Goal: Check status: Check status

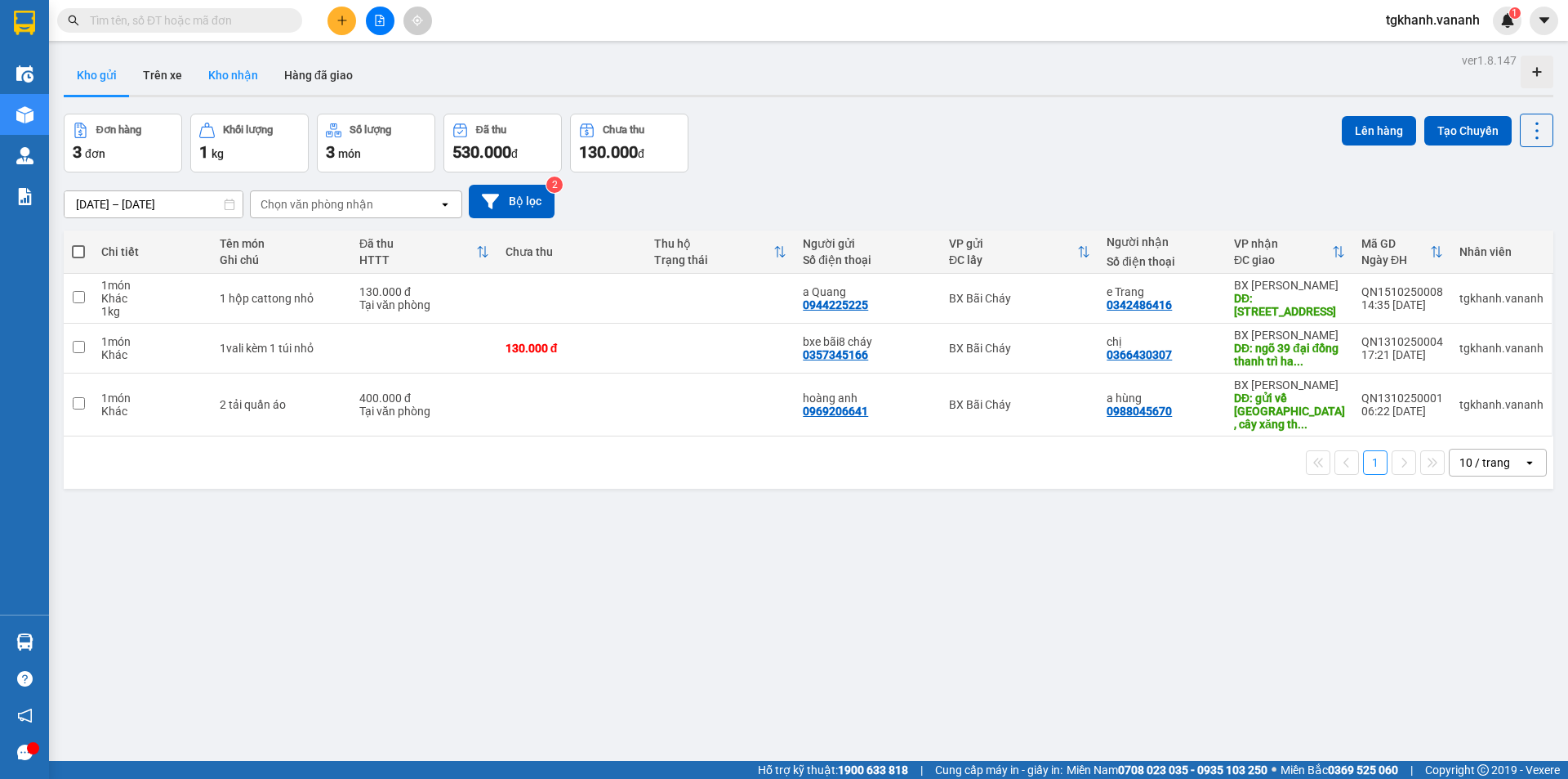
click at [230, 77] on button "Kho nhận" at bounding box center [233, 76] width 76 height 39
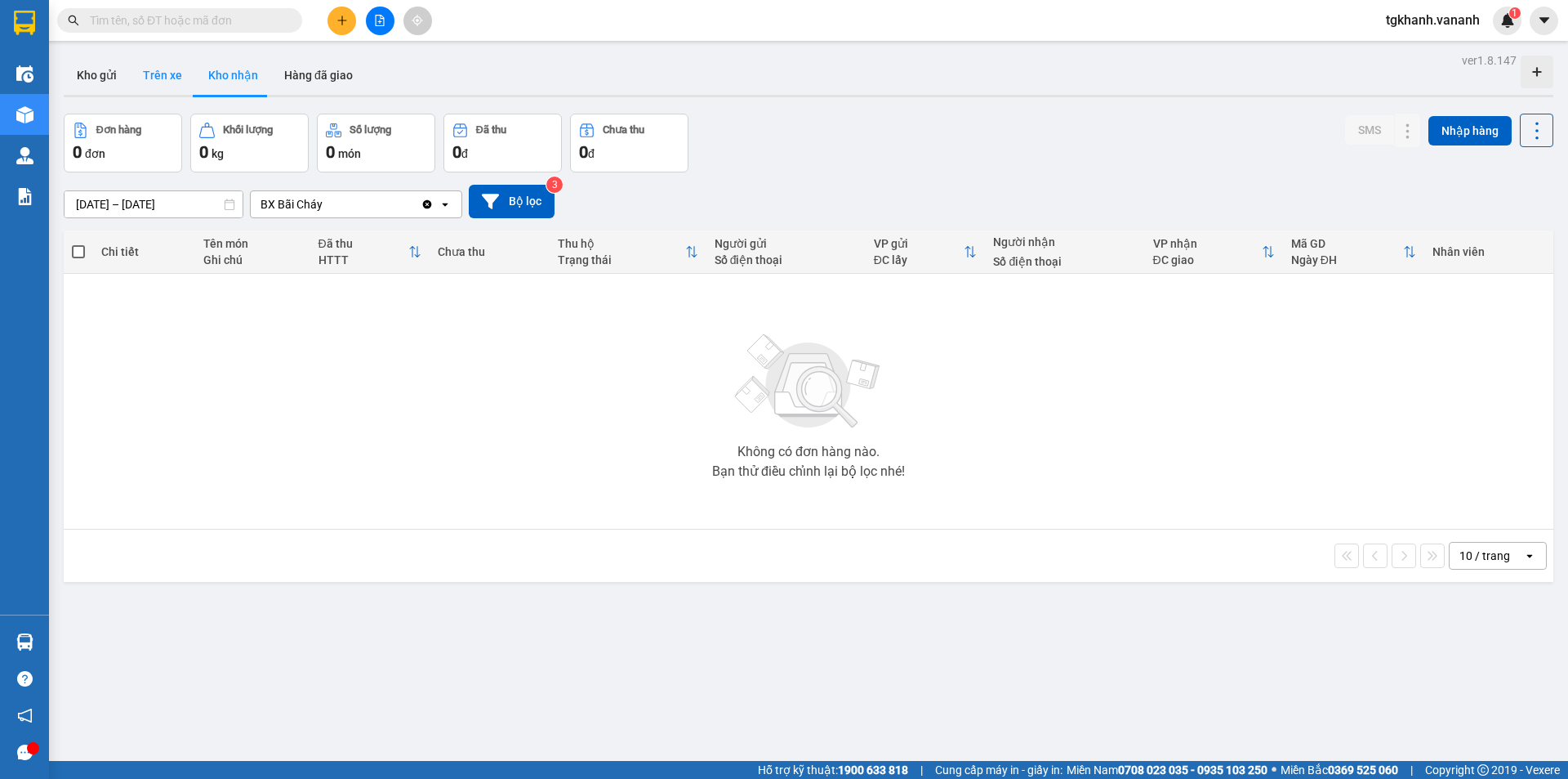
click at [152, 76] on button "Trên xe" at bounding box center [162, 76] width 66 height 39
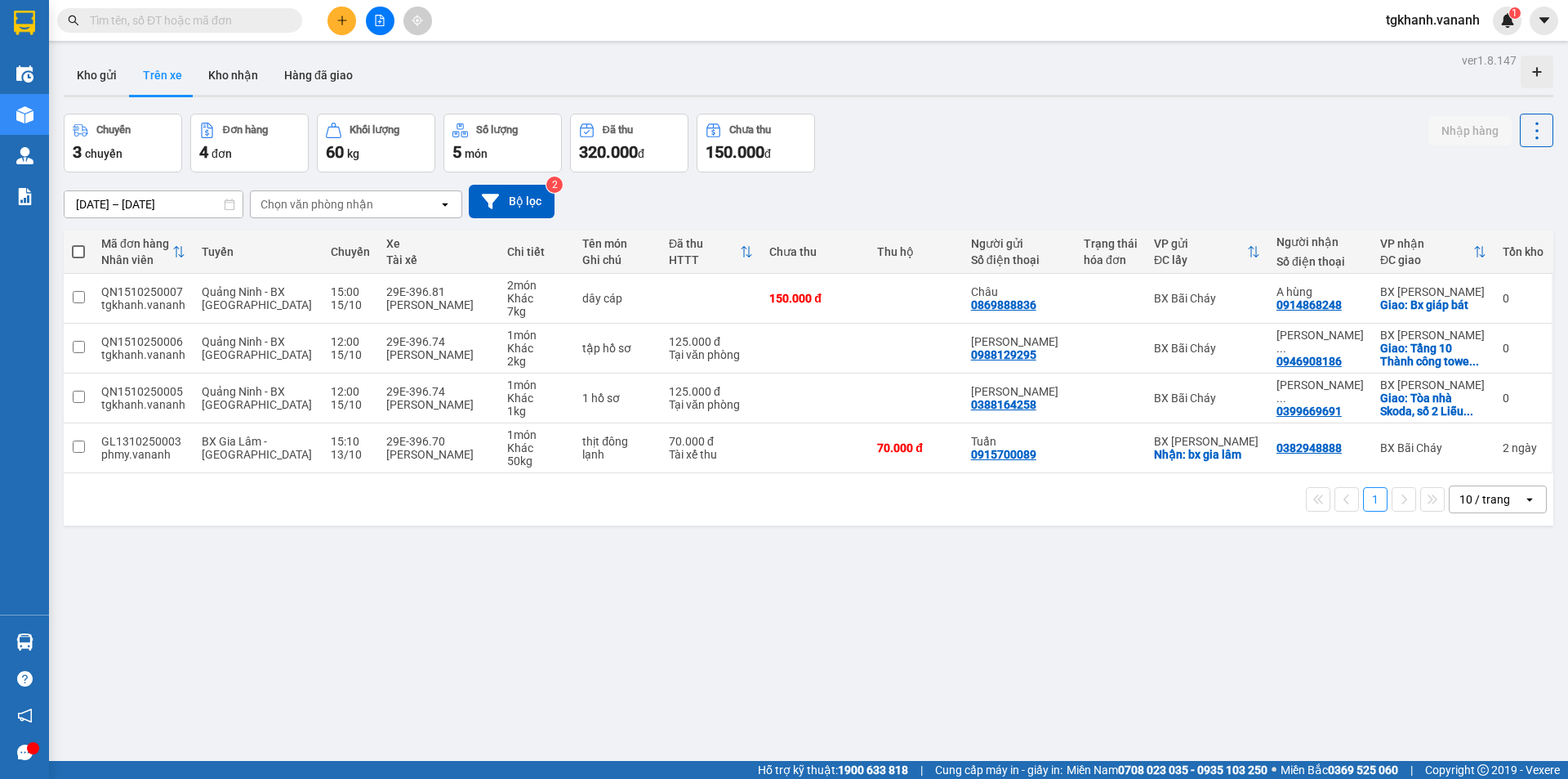
click at [240, 159] on div "4 đơn" at bounding box center [249, 152] width 100 height 23
click at [250, 129] on div "Đơn hàng" at bounding box center [245, 130] width 45 height 11
click at [130, 135] on div "Chuyến" at bounding box center [113, 130] width 34 height 11
click at [347, 134] on div "Khối lượng" at bounding box center [376, 130] width 100 height 16
click at [464, 131] on icon at bounding box center [459, 130] width 16 height 14
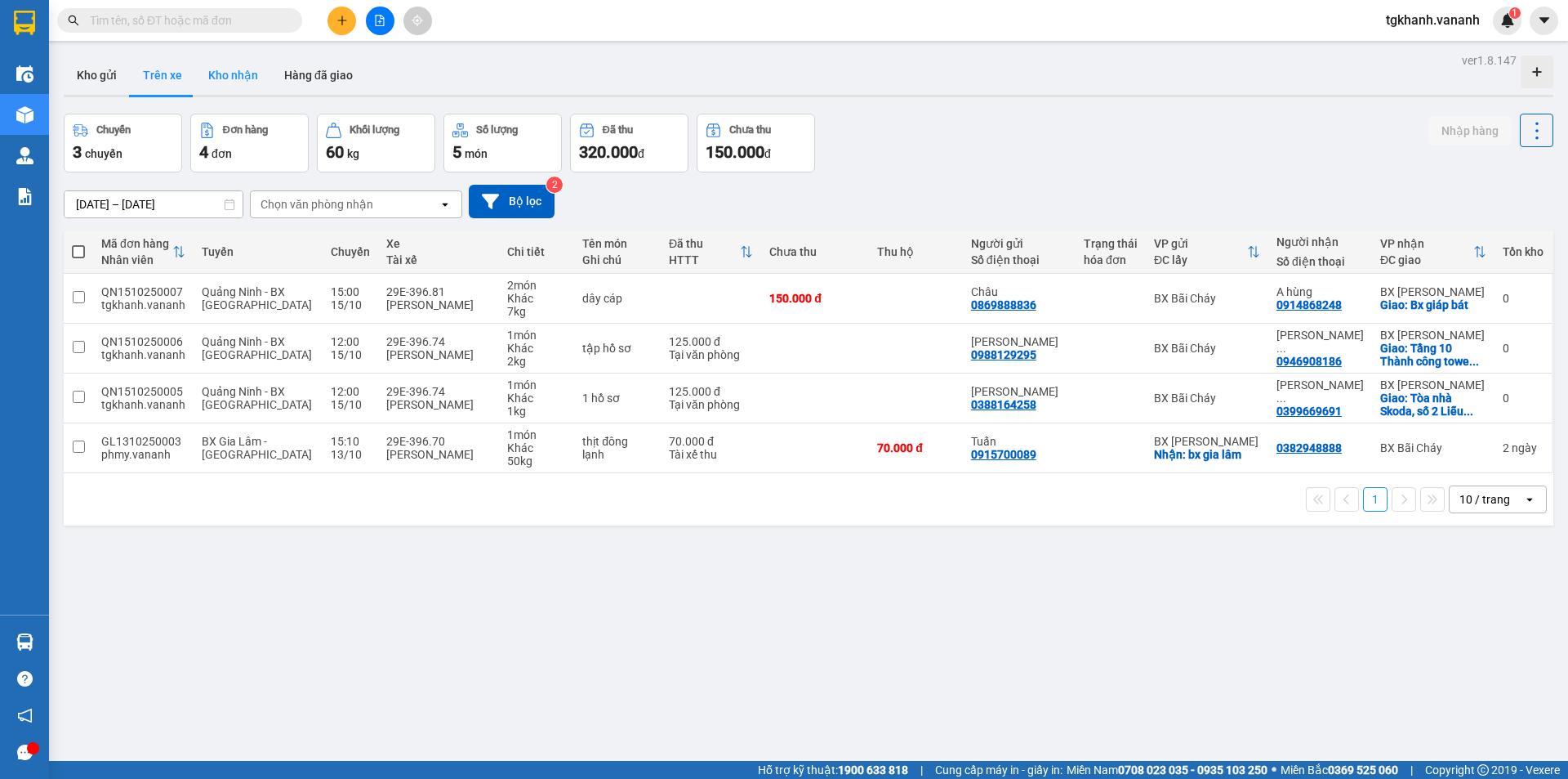
click at [235, 79] on button "Kho nhận" at bounding box center [233, 76] width 76 height 39
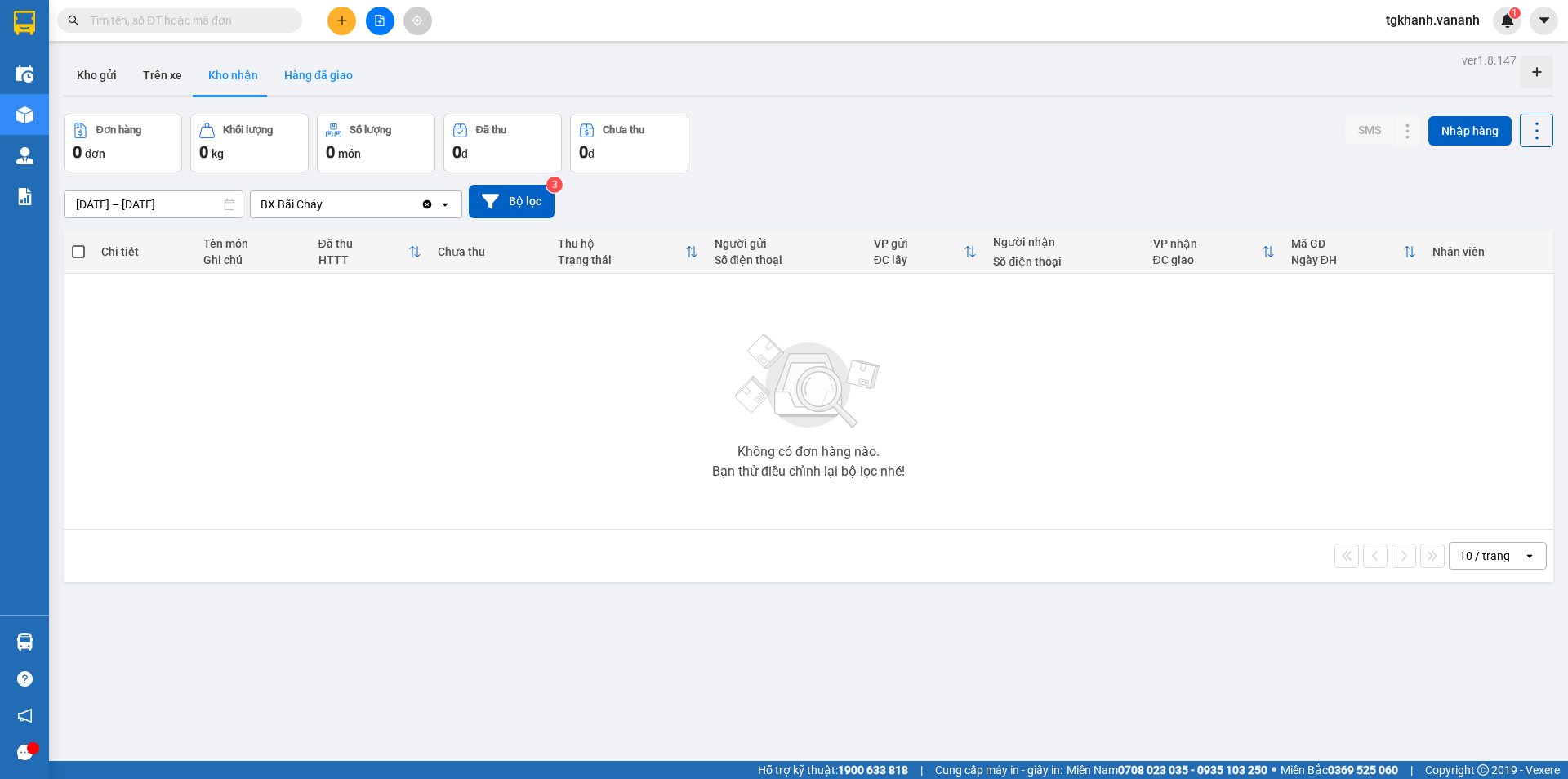
click at [306, 72] on button "Hàng đã giao" at bounding box center [318, 76] width 94 height 39
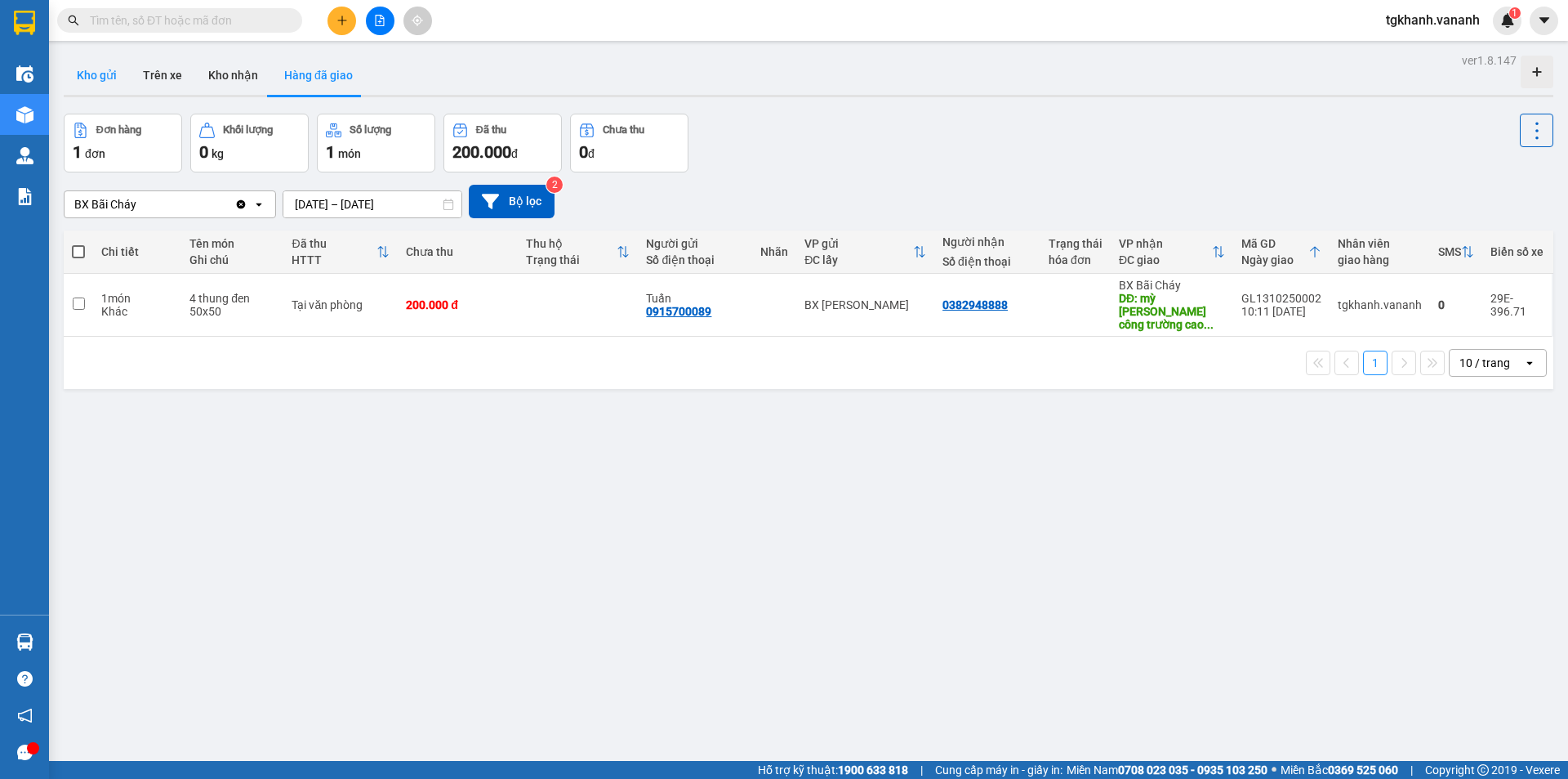
click at [99, 76] on button "Kho gửi" at bounding box center [97, 76] width 66 height 39
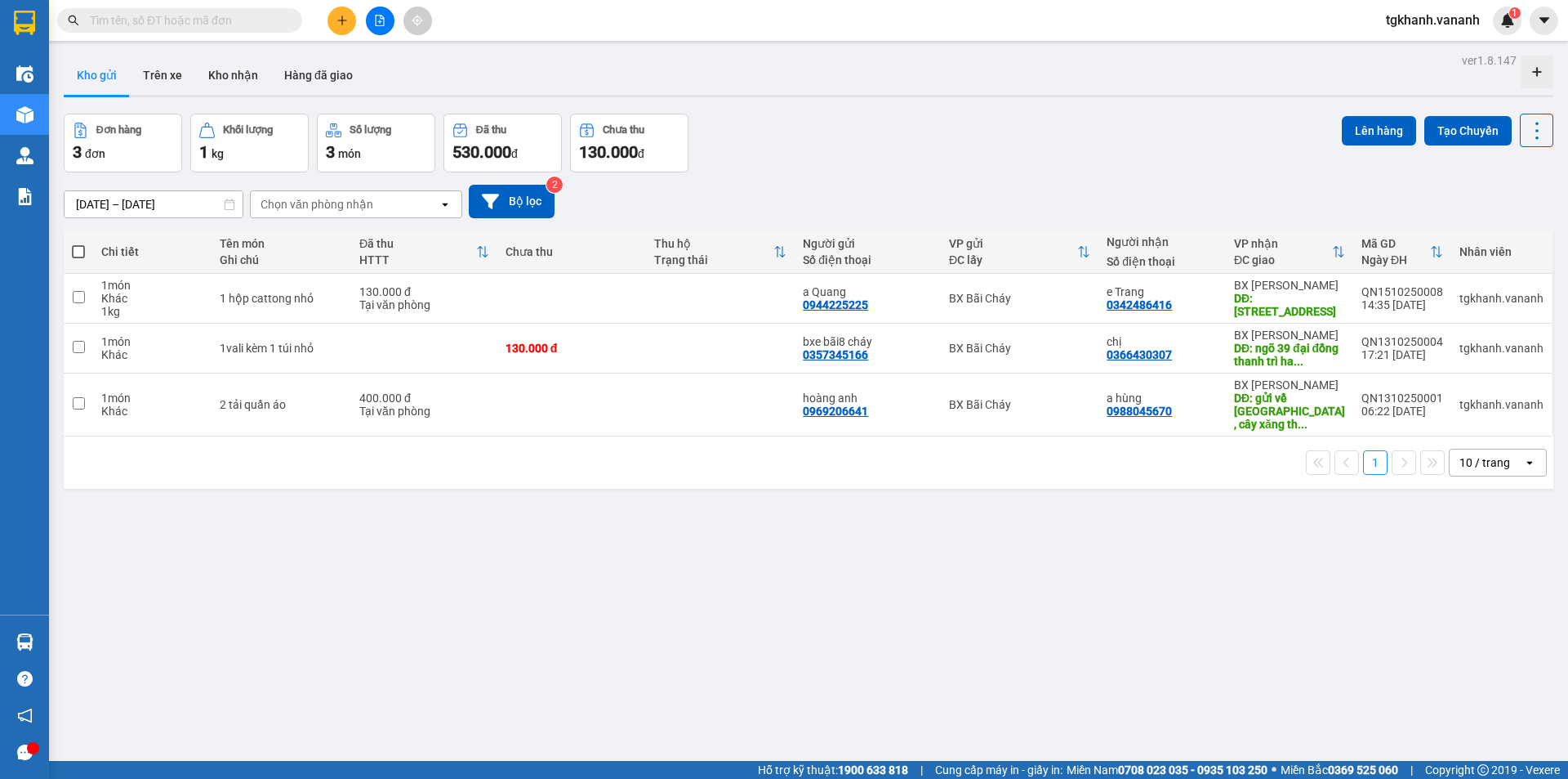
click at [185, 15] on input "text" at bounding box center [185, 21] width 193 height 18
click at [202, 21] on input "text" at bounding box center [185, 21] width 193 height 18
drag, startPoint x: 140, startPoint y: 30, endPoint x: 105, endPoint y: 25, distance: 35.4
click at [105, 25] on input "text" at bounding box center [185, 21] width 193 height 18
click at [379, 22] on icon "file-add" at bounding box center [380, 21] width 9 height 11
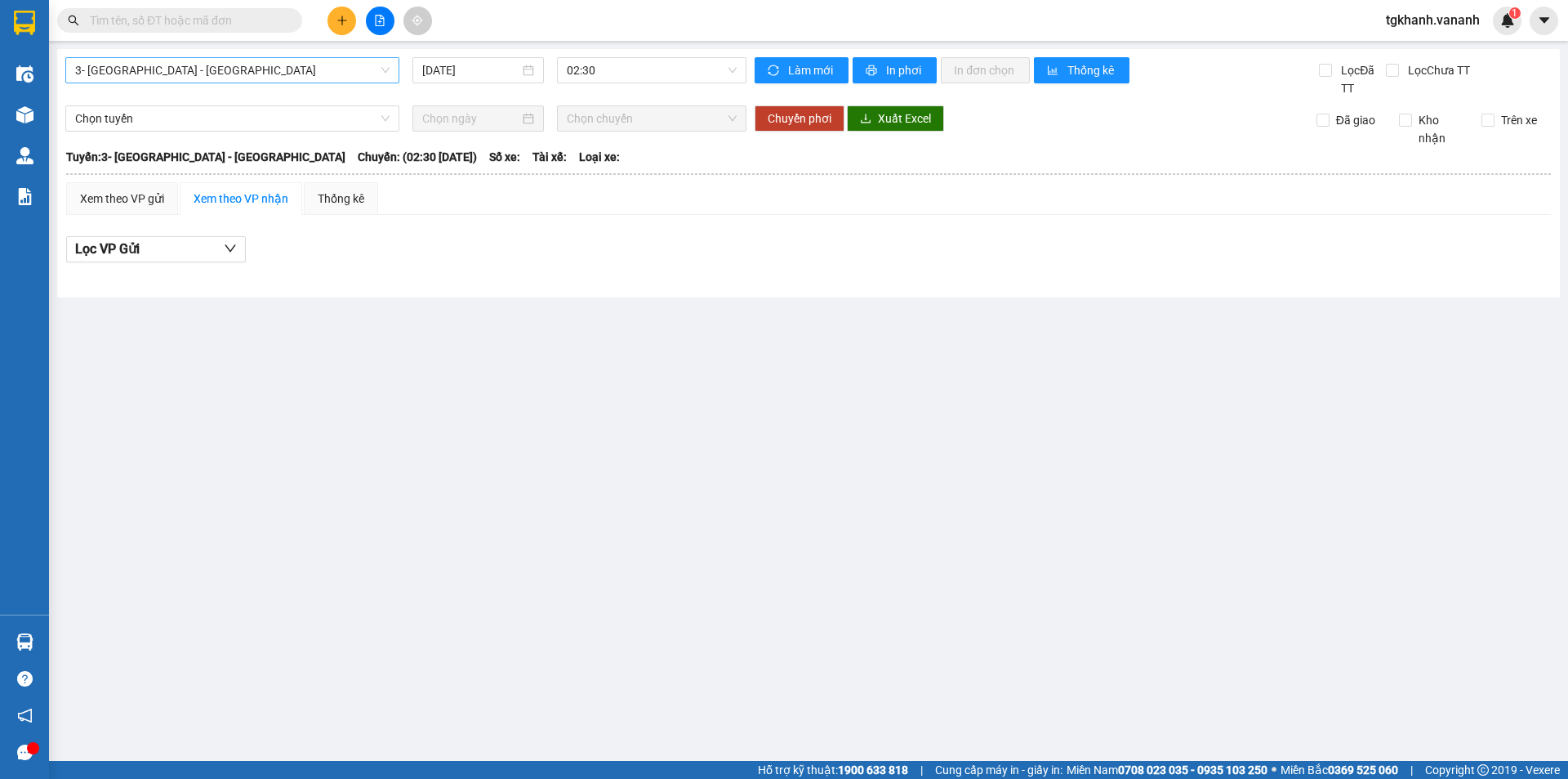
click at [216, 74] on span "3- [GEOGRAPHIC_DATA] - [GEOGRAPHIC_DATA]" at bounding box center [232, 71] width 314 height 25
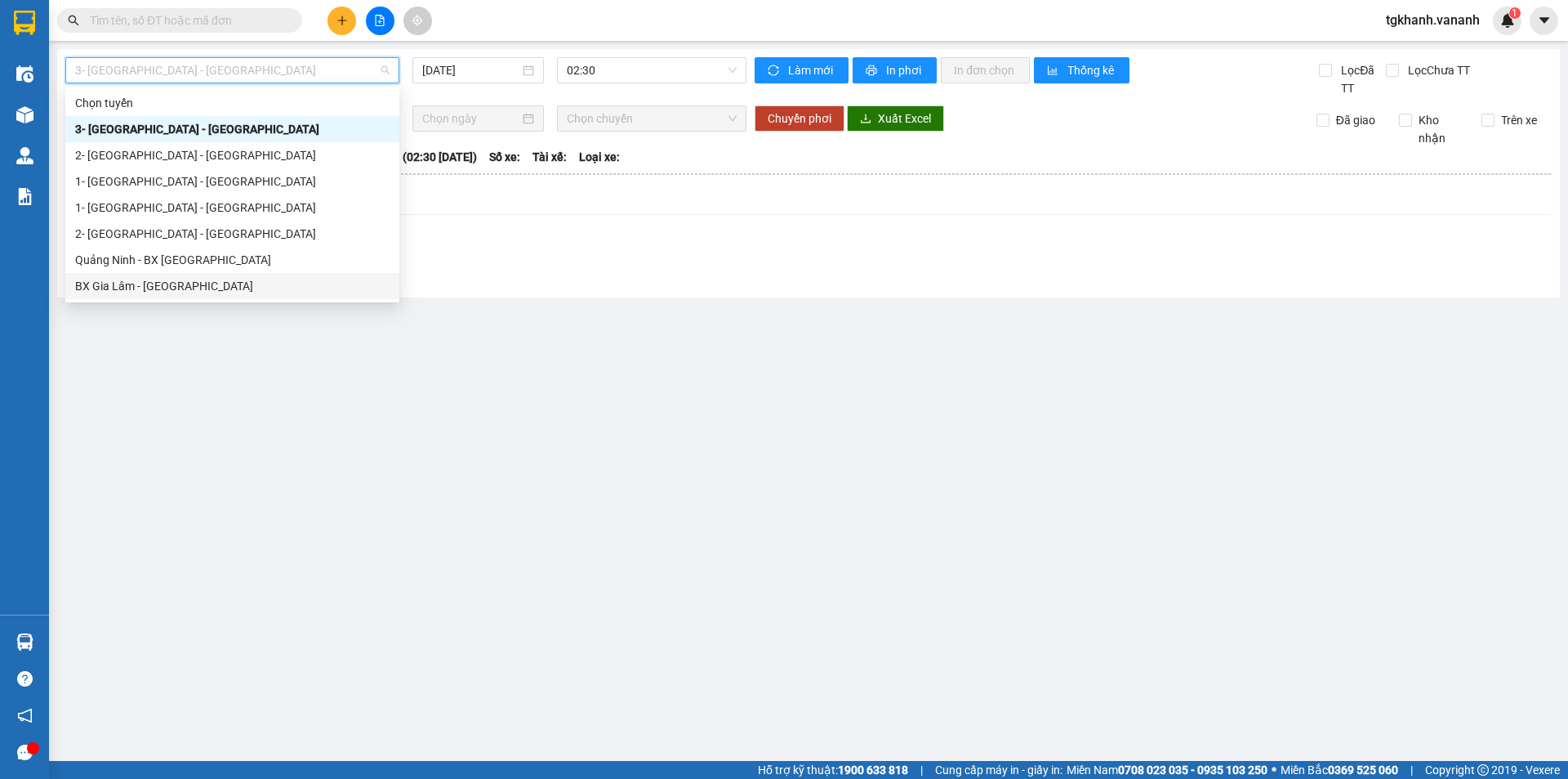
click at [130, 282] on div "BX Gia Lâm - [GEOGRAPHIC_DATA]" at bounding box center [232, 286] width 314 height 18
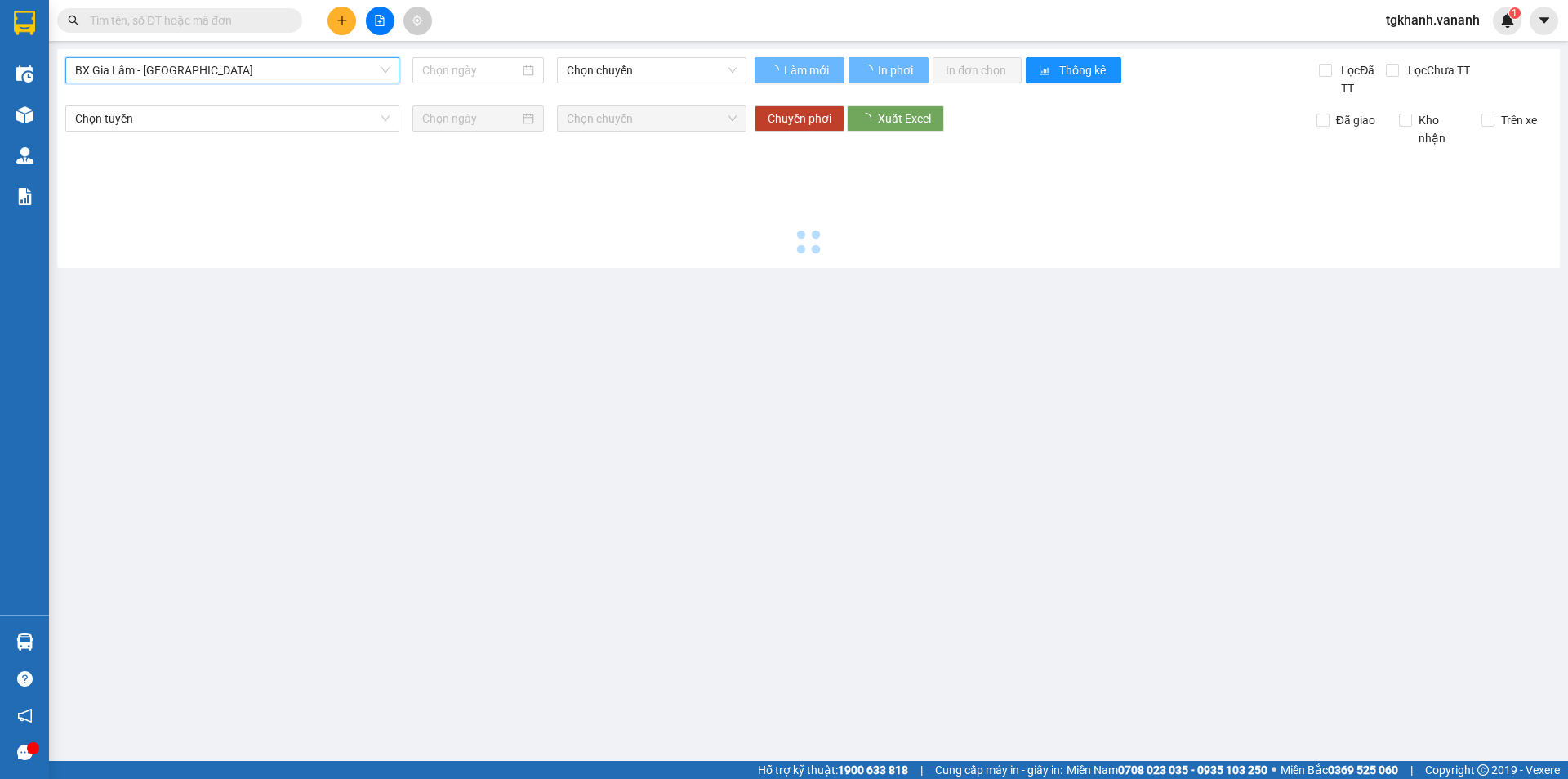
type input "[DATE]"
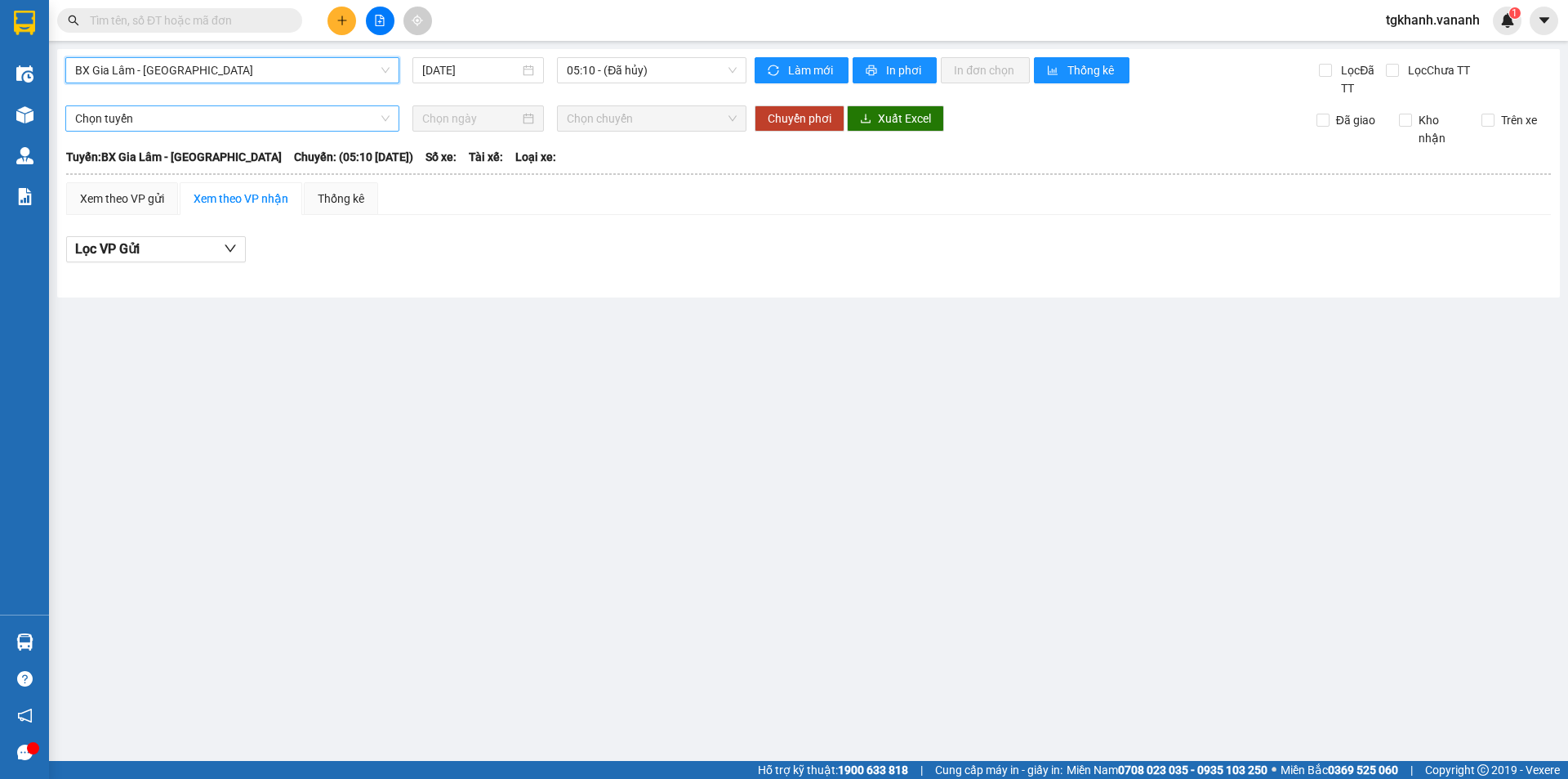
click at [235, 119] on span "Chọn tuyến" at bounding box center [232, 118] width 314 height 25
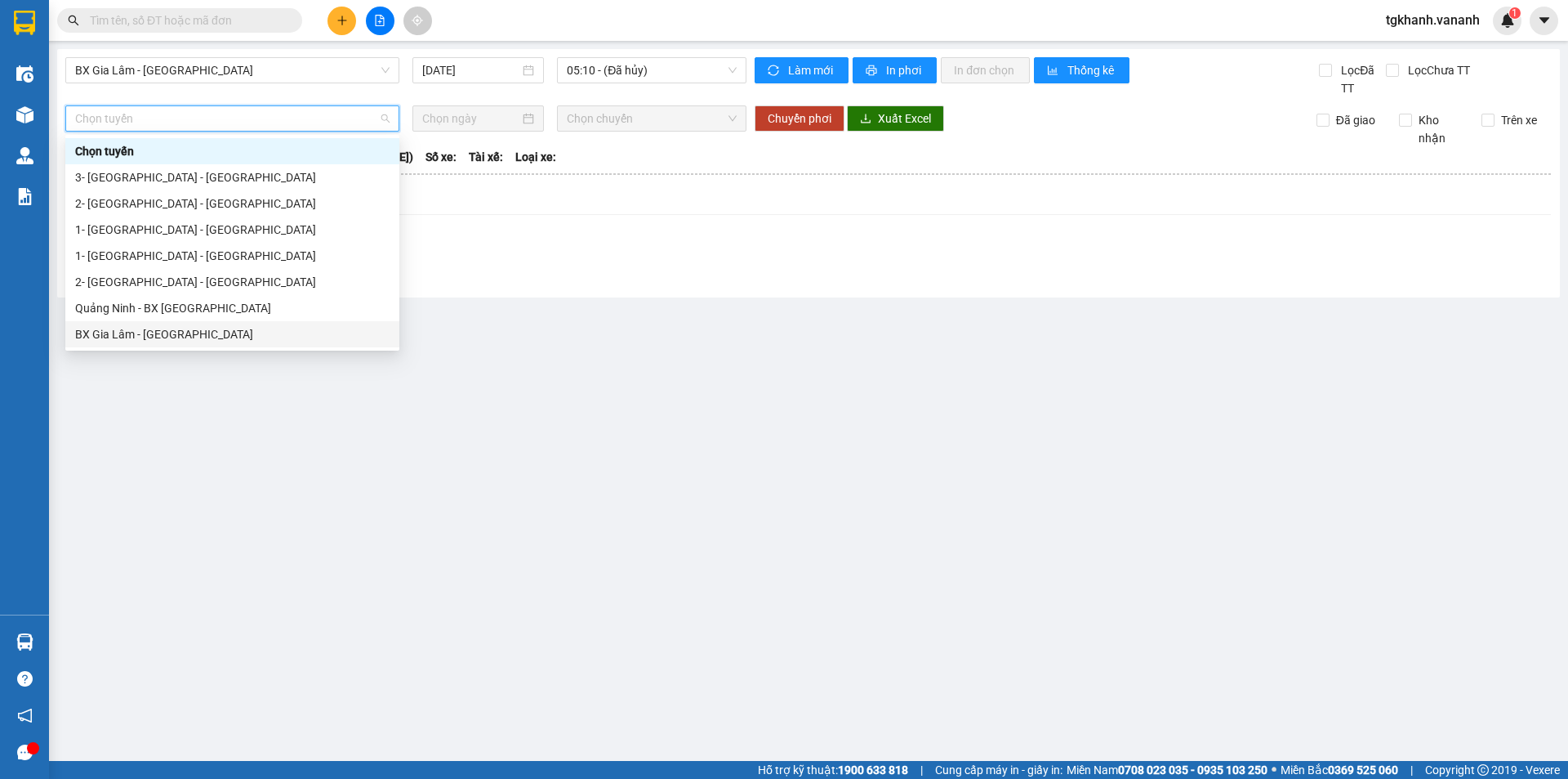
click at [149, 337] on div "BX Gia Lâm - [GEOGRAPHIC_DATA]" at bounding box center [232, 334] width 314 height 18
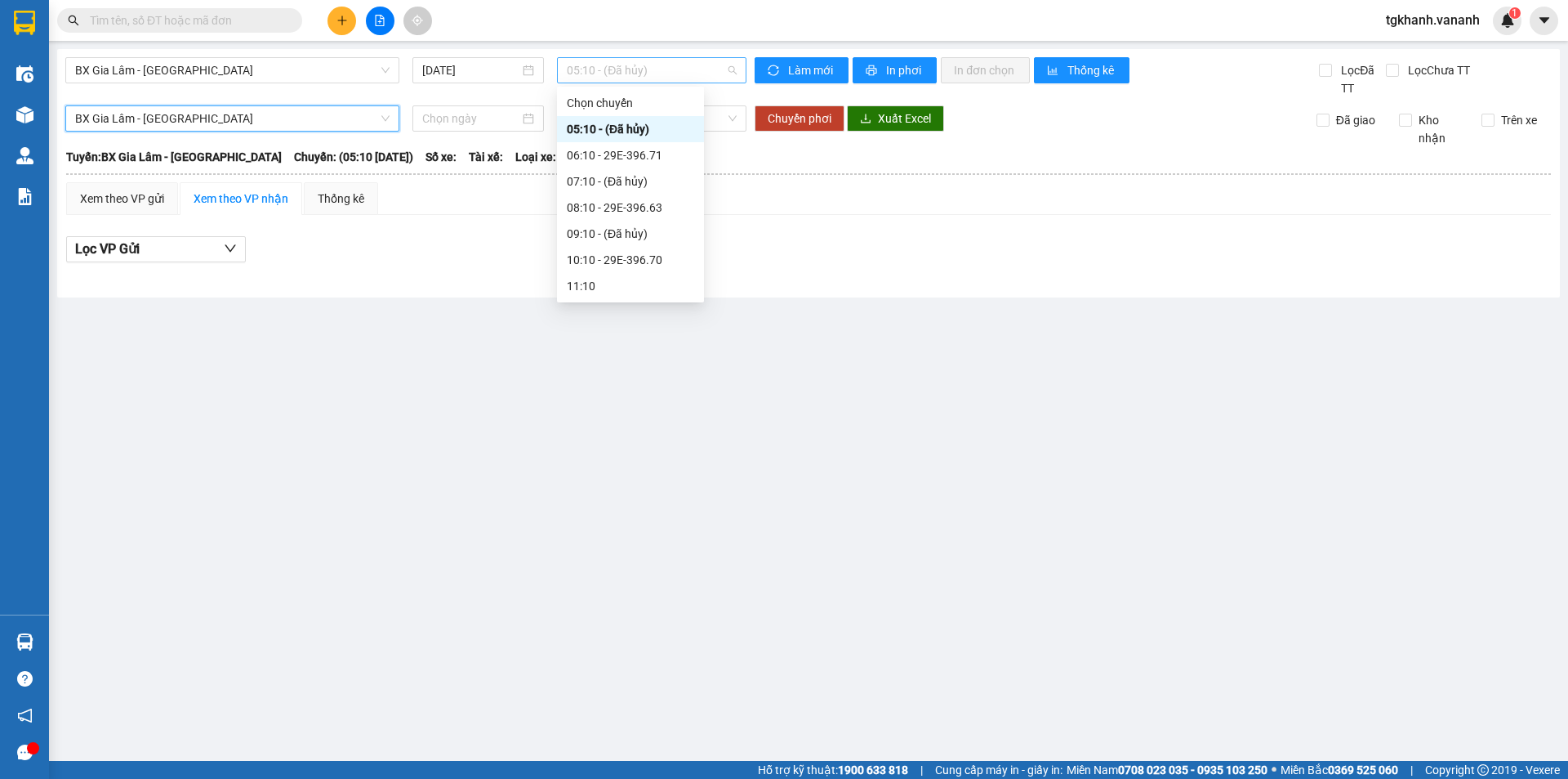
click at [734, 75] on span "05:10 - (Đã hủy)" at bounding box center [651, 71] width 170 height 25
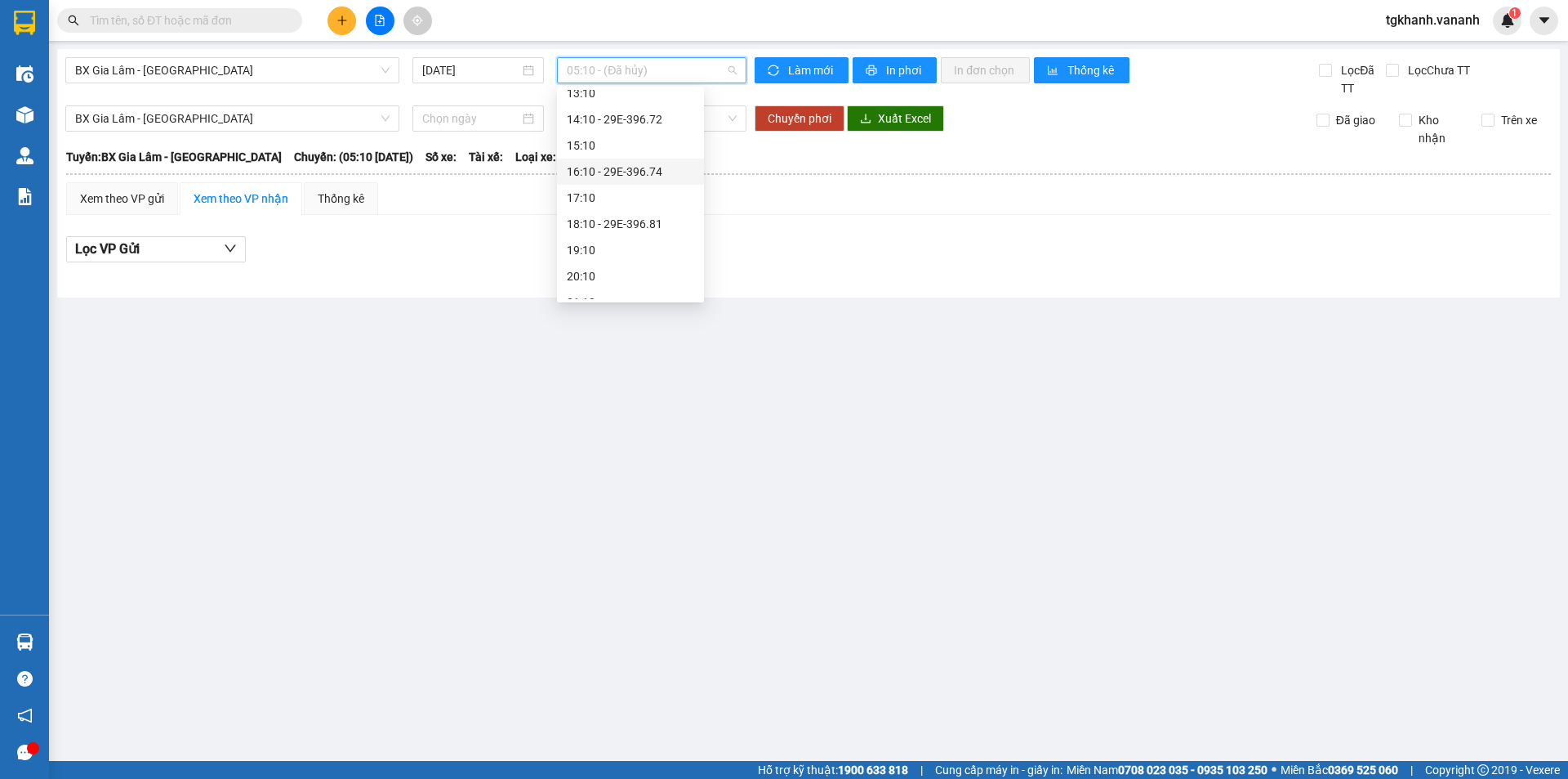
click at [588, 172] on div "16:10 - 29E-396.74" at bounding box center [630, 172] width 127 height 18
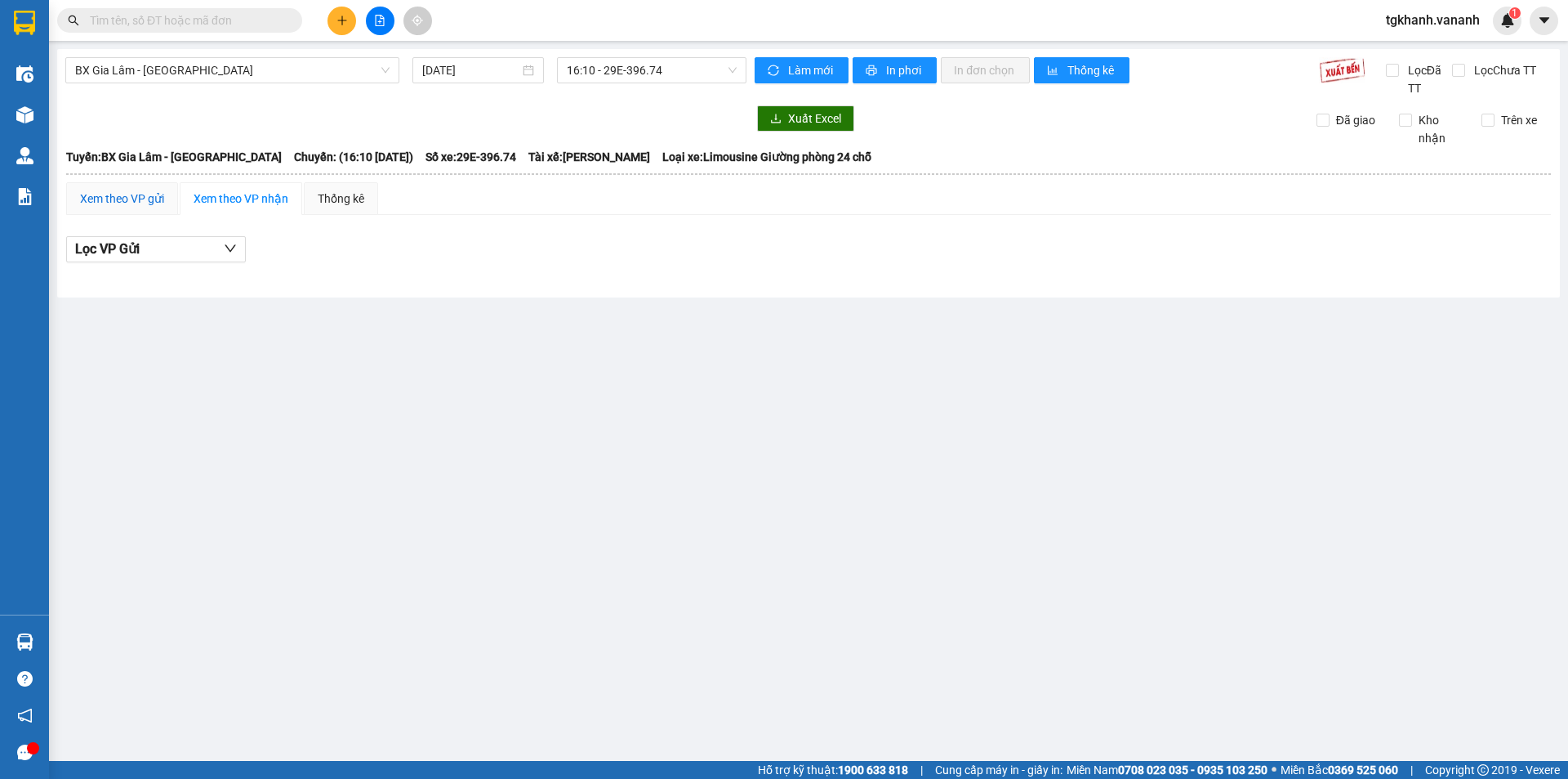
click at [96, 190] on div "Xem theo VP gửi" at bounding box center [122, 199] width 85 height 18
click at [185, 257] on button "Lọc VP nhận" at bounding box center [156, 250] width 180 height 26
click at [366, 349] on main "BX [GEOGRAPHIC_DATA] - [GEOGRAPHIC_DATA] [DATE] 16:10 - 29E-396.74 Làm mới In p…" at bounding box center [784, 380] width 1568 height 761
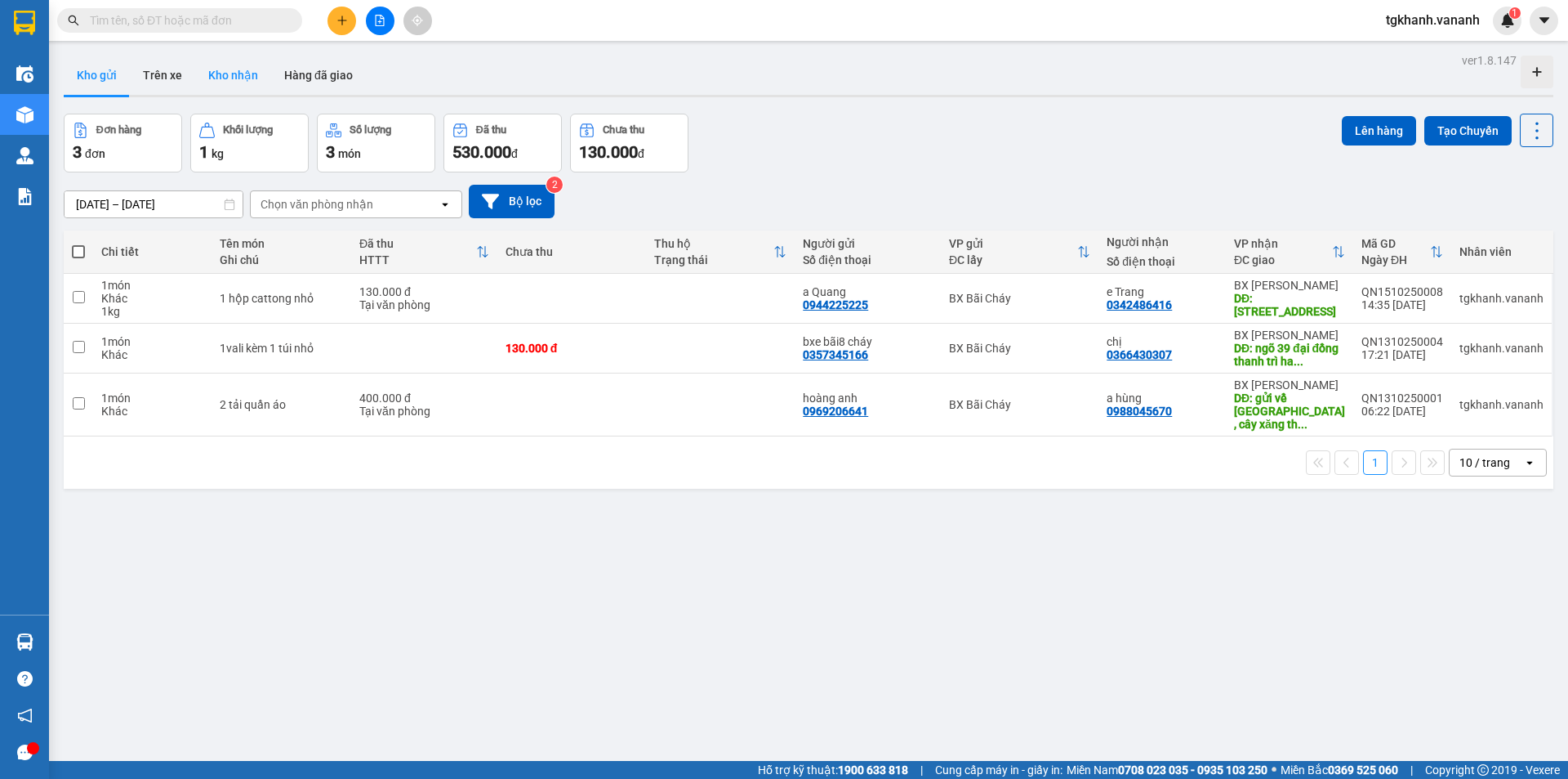
click at [232, 78] on button "Kho nhận" at bounding box center [233, 76] width 76 height 39
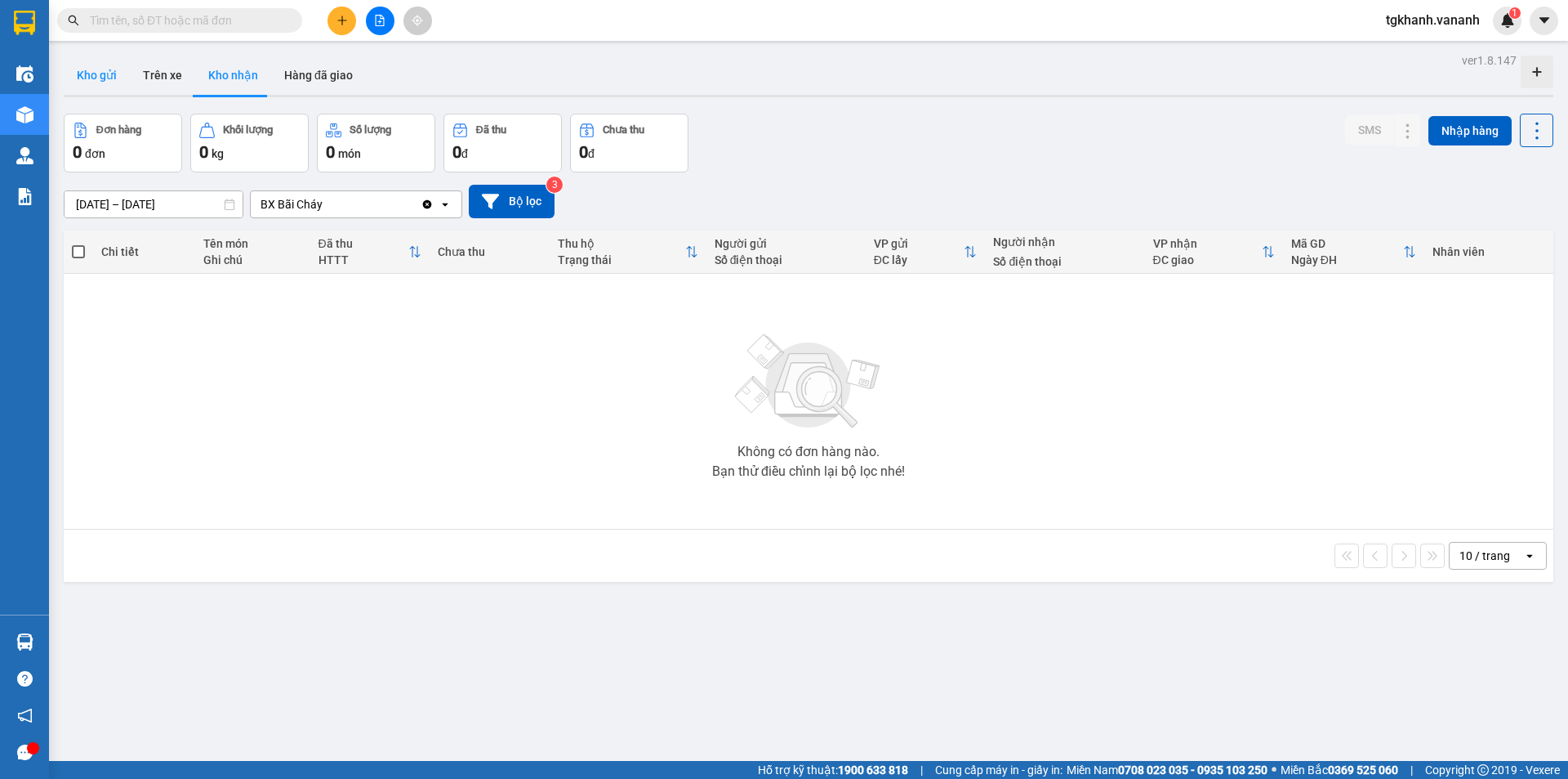
click at [114, 83] on button "Kho gửi" at bounding box center [97, 76] width 66 height 39
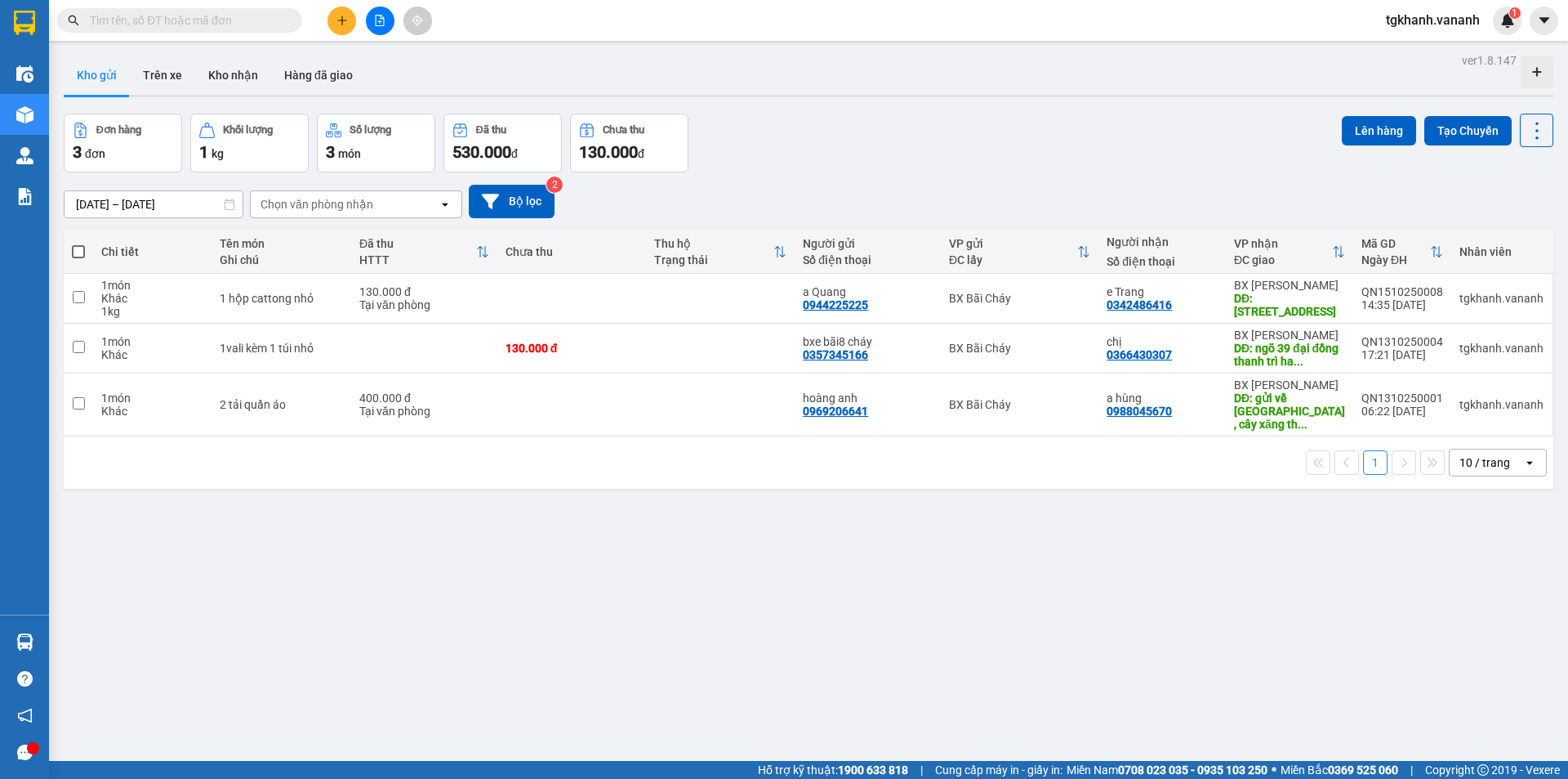
click at [377, 207] on div "Chọn văn phòng nhận" at bounding box center [345, 204] width 188 height 26
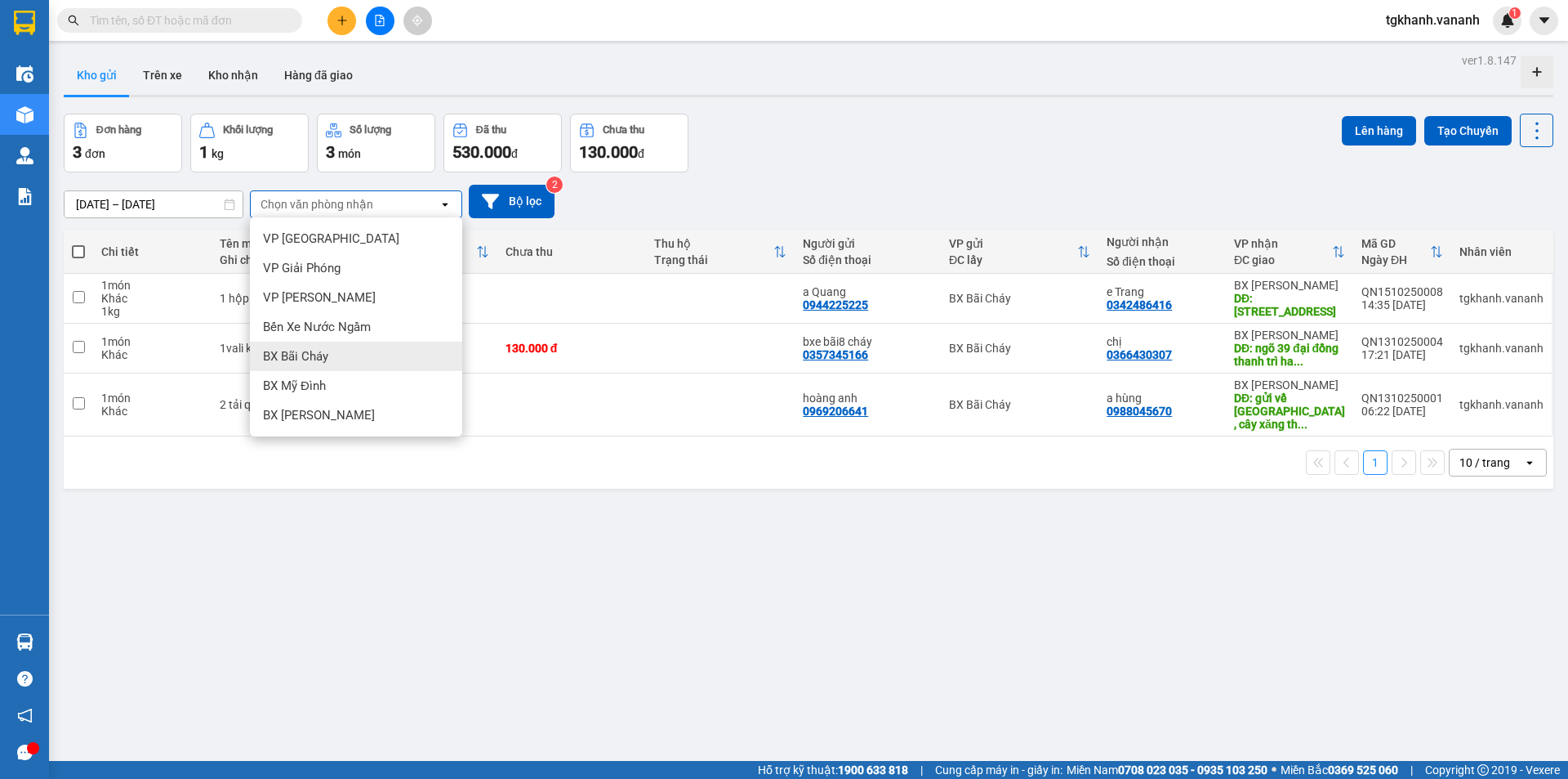
click at [326, 362] on span "BX Bãi Cháy" at bounding box center [296, 356] width 66 height 16
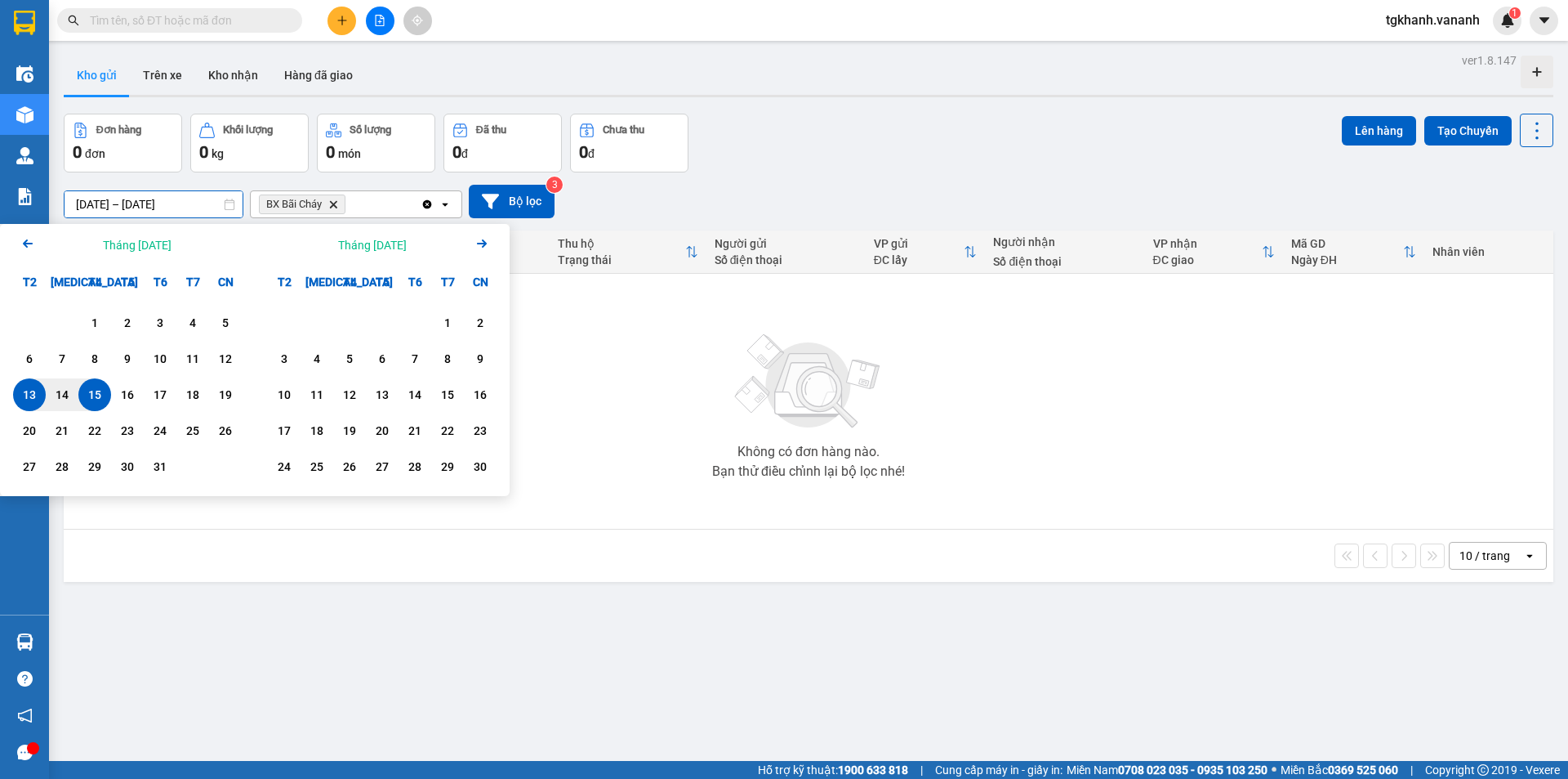
click at [155, 204] on input "[DATE] – [DATE]" at bounding box center [153, 204] width 178 height 26
click at [102, 400] on div "15" at bounding box center [95, 395] width 23 height 20
click at [606, 399] on div "Không có đơn hàng nào. Bạn thử điều chỉnh lại bộ lọc nhé!" at bounding box center [809, 401] width 1474 height 245
drag, startPoint x: 182, startPoint y: 207, endPoint x: 149, endPoint y: 222, distance: 36.2
click at [149, 222] on div "[DATE] – / / Press the down arrow key to interact with the calendar and select …" at bounding box center [809, 201] width 1490 height 58
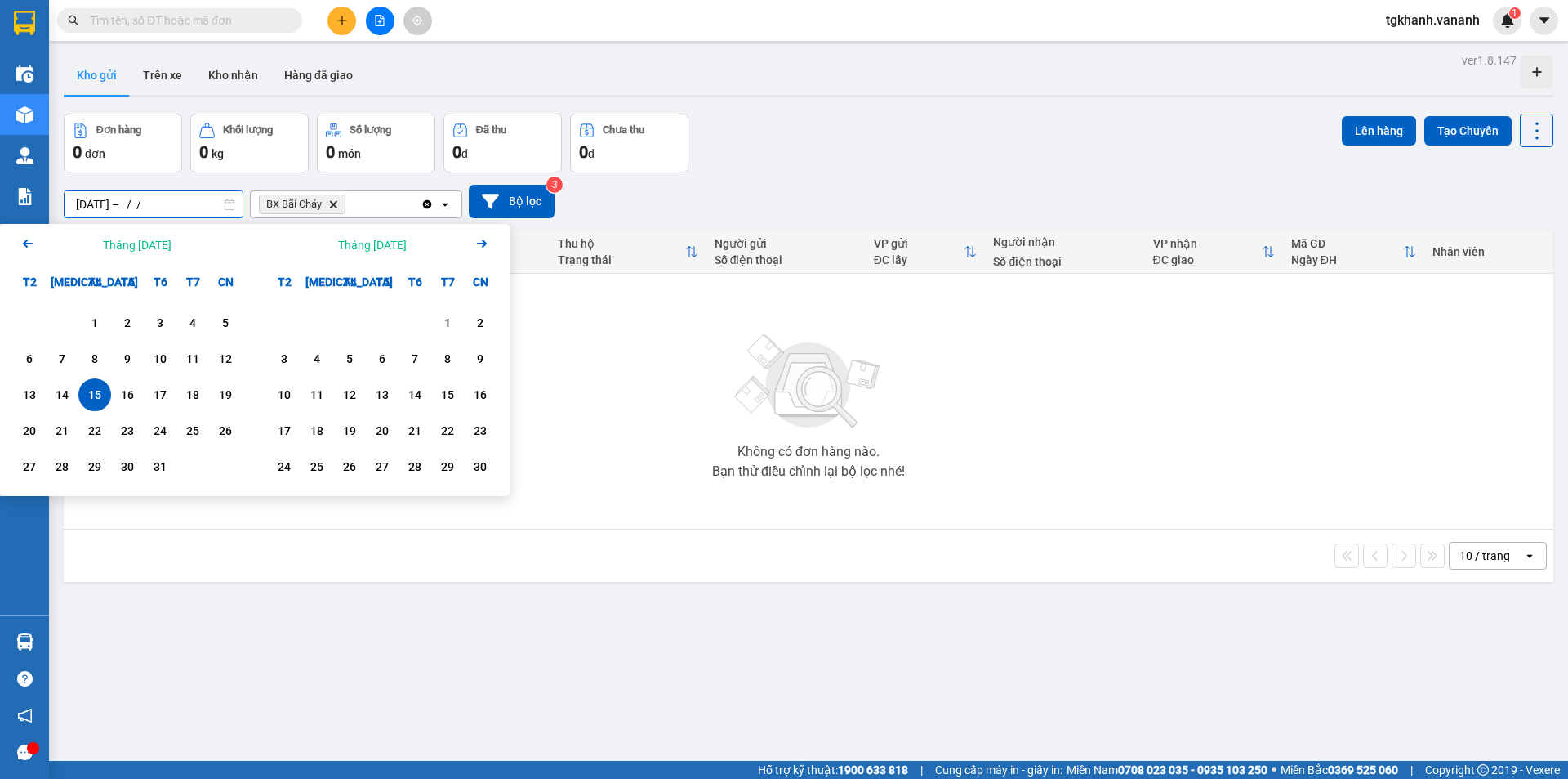
type input "[DATE] – / /"
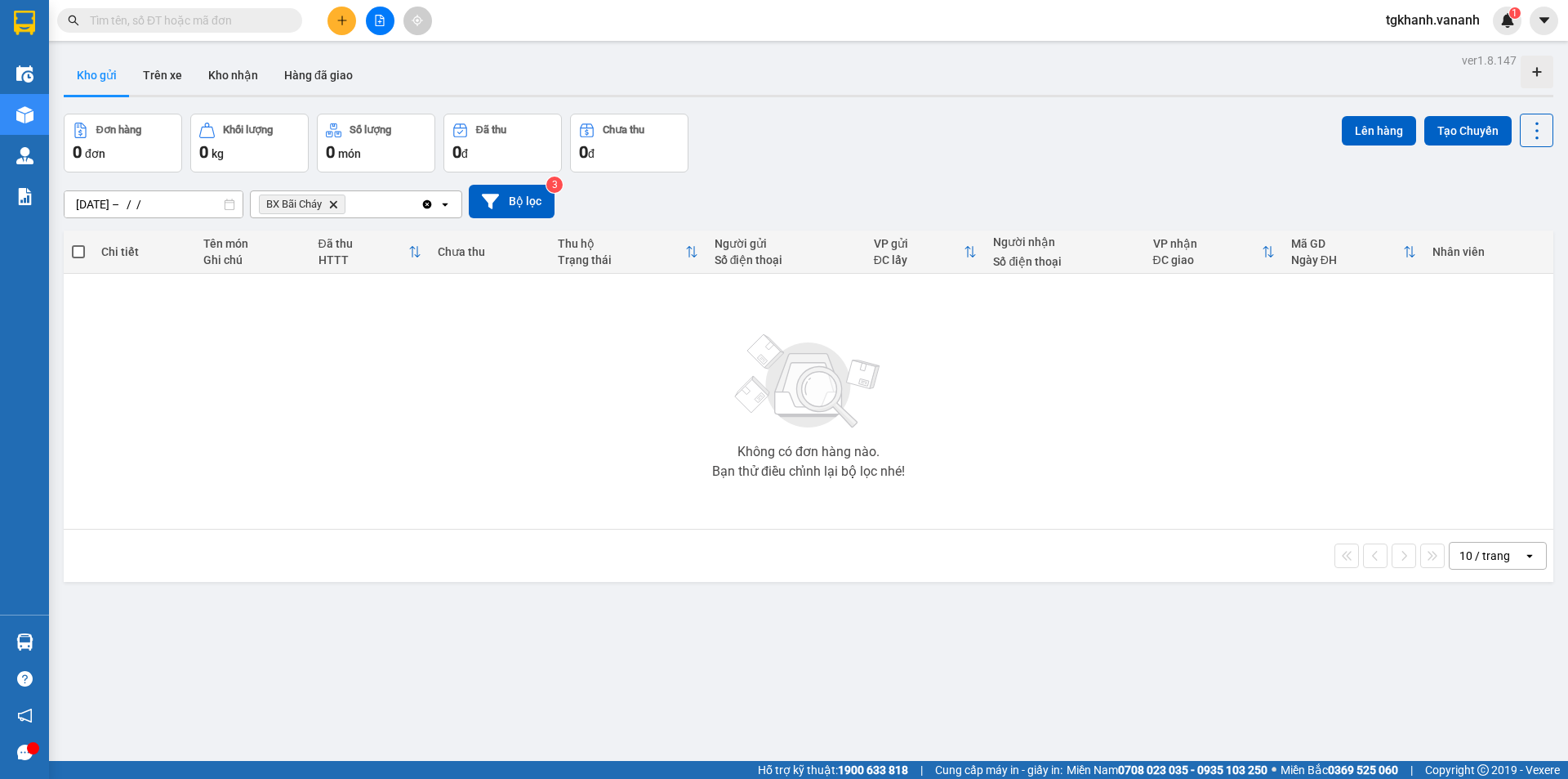
click at [594, 378] on div "Không có đơn hàng nào. Bạn thử điều chỉnh lại bộ lọc nhé!" at bounding box center [809, 401] width 1474 height 245
